Goal: Task Accomplishment & Management: Manage account settings

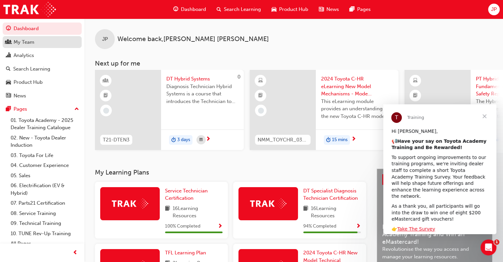
click at [22, 40] on div "My Team" at bounding box center [24, 42] width 21 height 8
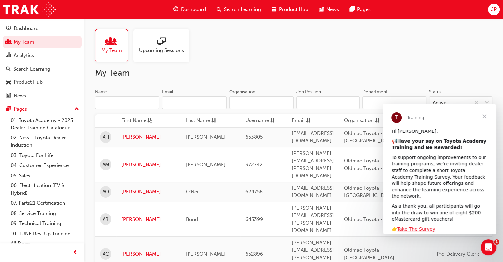
click at [113, 97] on input "Name" at bounding box center [127, 102] width 64 height 13
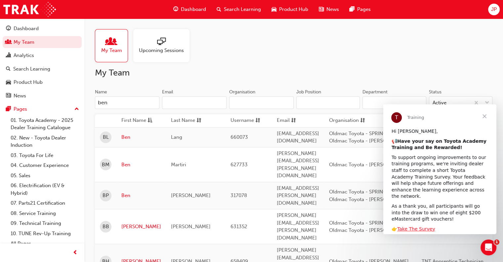
type input "ben"
click at [174, 108] on input "Email" at bounding box center [194, 102] width 64 height 13
type input "b"
click at [128, 223] on link "[PERSON_NAME]" at bounding box center [141, 227] width 40 height 8
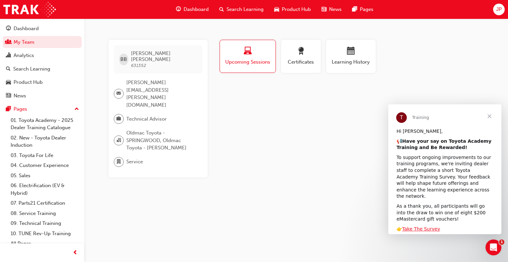
click at [243, 63] on span "Upcoming Sessions" at bounding box center [248, 62] width 46 height 8
click at [489, 116] on span "Close" at bounding box center [490, 116] width 24 height 24
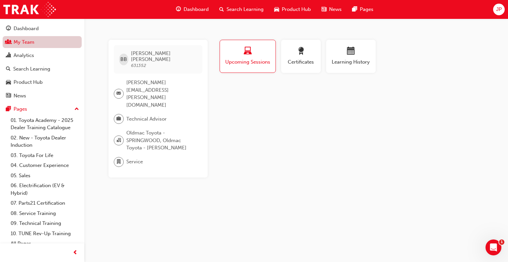
click at [47, 43] on link "My Team" at bounding box center [42, 42] width 79 height 12
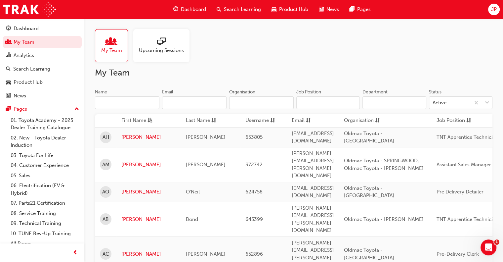
click at [102, 106] on input "Name" at bounding box center [127, 102] width 64 height 13
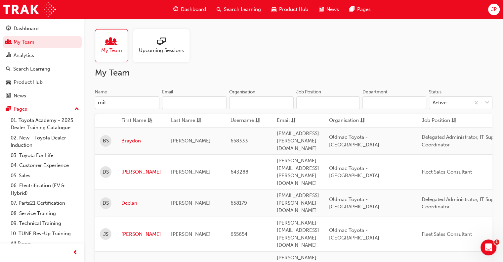
type input "mit"
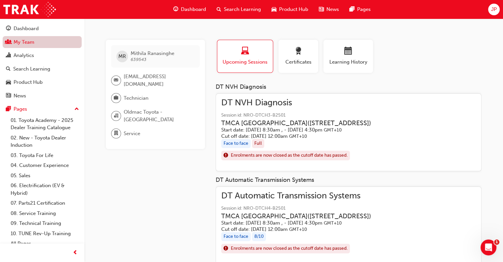
click at [39, 46] on link "My Team" at bounding box center [42, 42] width 79 height 12
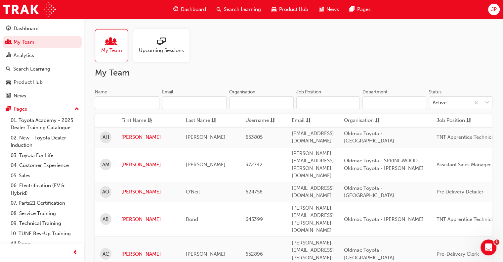
click at [121, 98] on input "Name" at bounding box center [127, 102] width 64 height 13
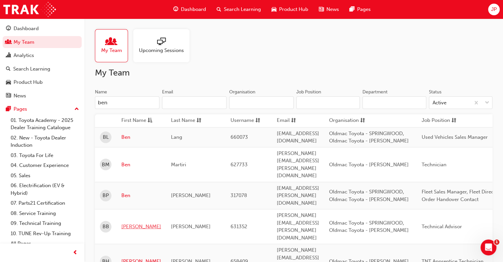
type input "ben"
click at [132, 223] on link "[PERSON_NAME]" at bounding box center [141, 227] width 40 height 8
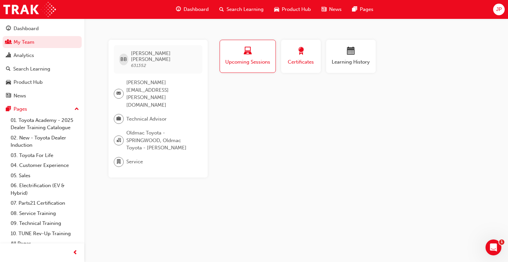
click at [298, 63] on span "Certificates" at bounding box center [301, 62] width 30 height 8
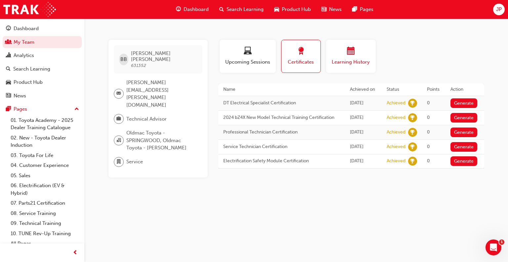
click at [338, 64] on span "Learning History" at bounding box center [351, 62] width 40 height 8
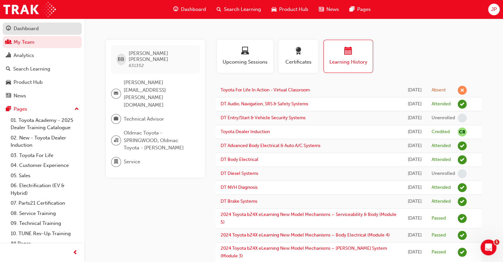
click at [19, 27] on div "Dashboard" at bounding box center [26, 29] width 25 height 8
